Goal: Find specific page/section: Find specific page/section

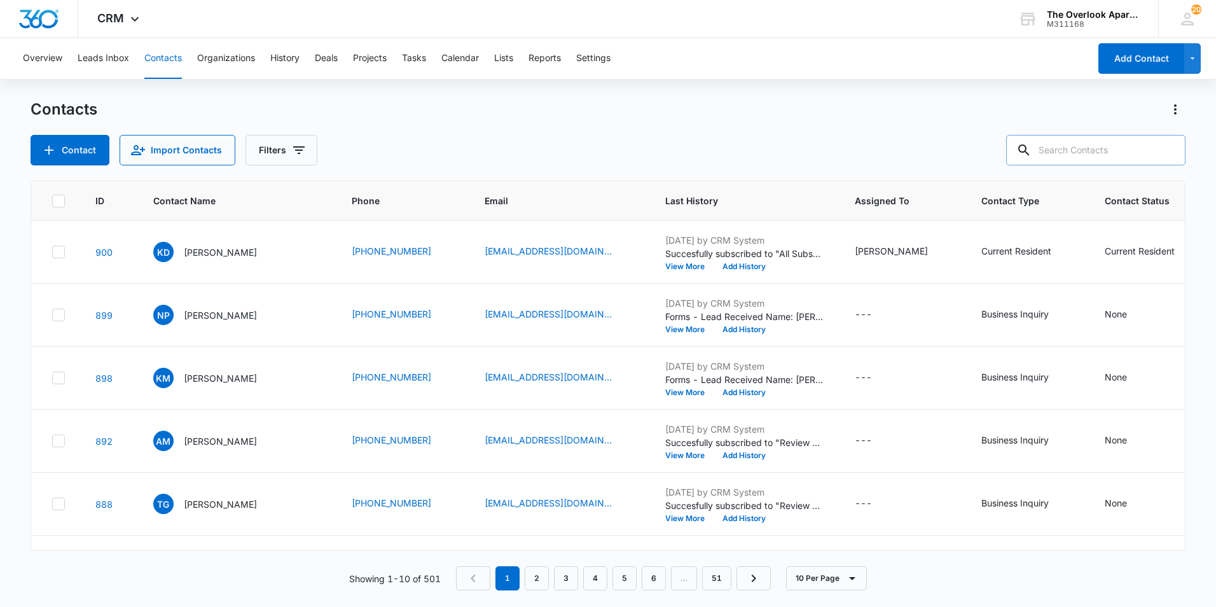
click at [1064, 150] on input "text" at bounding box center [1095, 150] width 179 height 31
type input "1208"
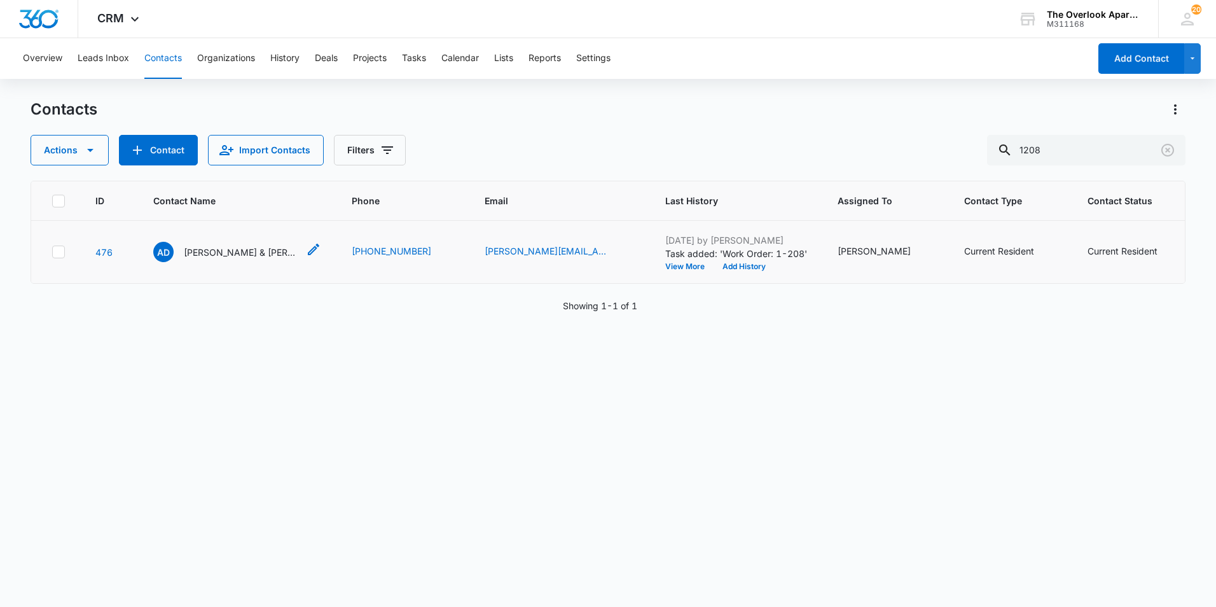
click at [217, 253] on p "[PERSON_NAME] & [PERSON_NAME]" at bounding box center [241, 252] width 115 height 13
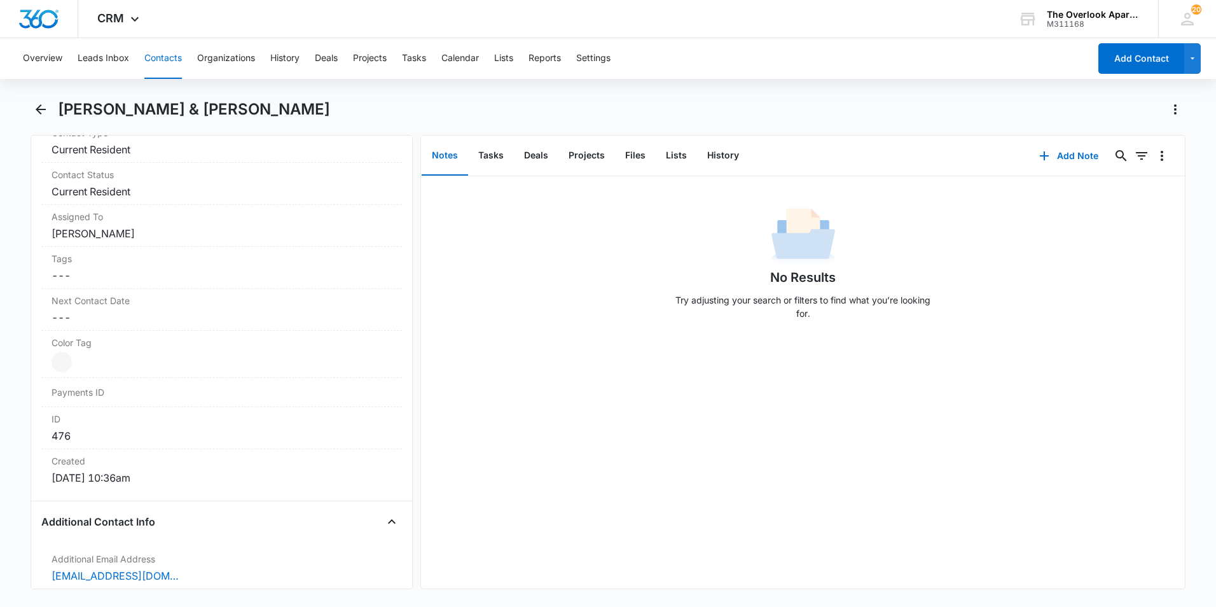
scroll to position [763, 0]
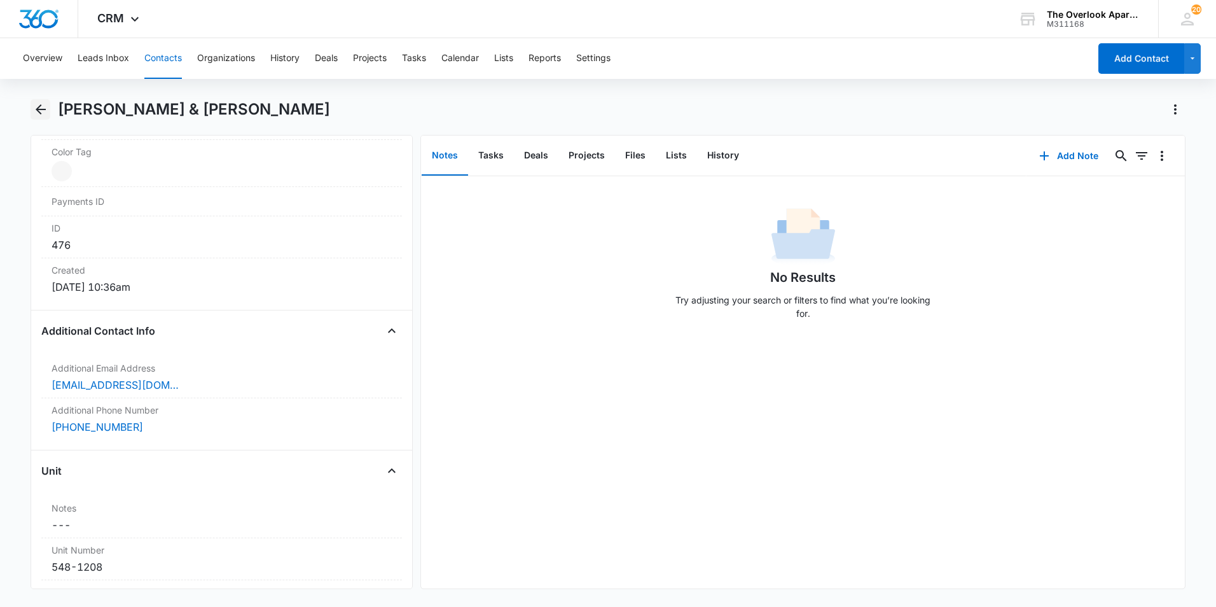
click at [51, 115] on div "[PERSON_NAME] & [PERSON_NAME]" at bounding box center [608, 117] width 1155 height 36
click at [43, 113] on icon "Back" at bounding box center [40, 109] width 15 height 15
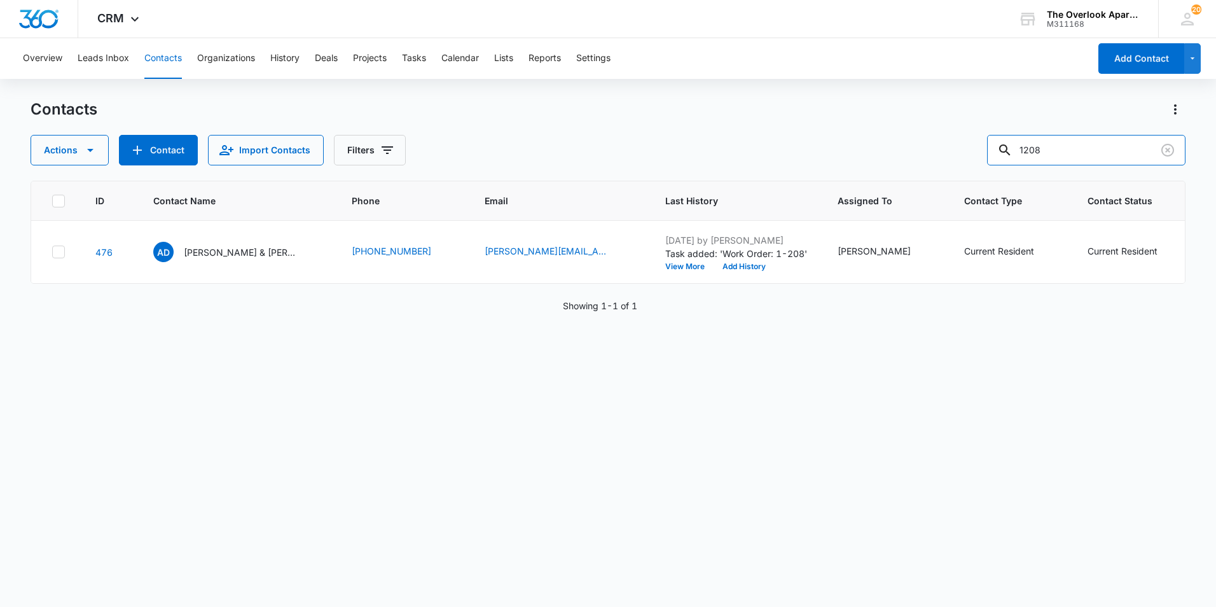
drag, startPoint x: 1095, startPoint y: 149, endPoint x: 941, endPoint y: 160, distance: 154.4
click at [942, 160] on div "Actions Contact Import Contacts Filters 1208" at bounding box center [608, 150] width 1155 height 31
type input "7102"
